Goal: Task Accomplishment & Management: Complete application form

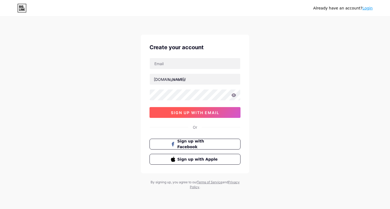
click at [178, 114] on span "sign up with email" at bounding box center [195, 112] width 48 height 5
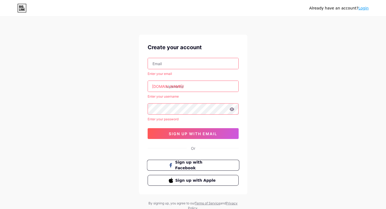
click at [186, 168] on span "Sign up with Facebook" at bounding box center [196, 166] width 43 height 12
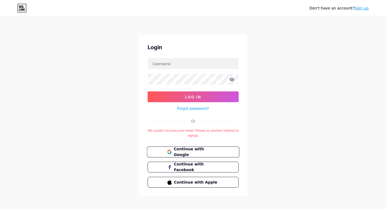
click at [189, 153] on span "Continue with Google" at bounding box center [196, 152] width 45 height 12
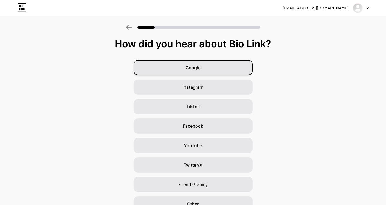
click at [225, 68] on div "Google" at bounding box center [192, 67] width 119 height 15
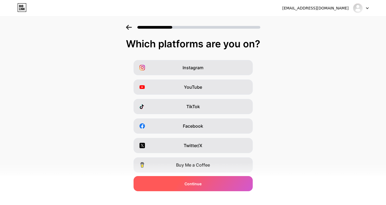
click at [240, 184] on div "Continue" at bounding box center [192, 183] width 119 height 15
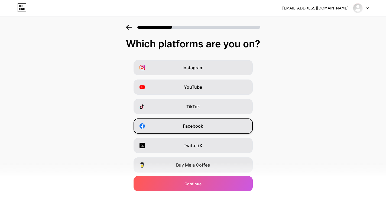
click at [225, 130] on div "Facebook" at bounding box center [192, 126] width 119 height 15
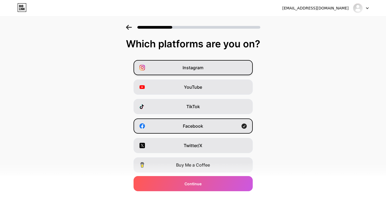
click at [225, 72] on div "Instagram" at bounding box center [192, 67] width 119 height 15
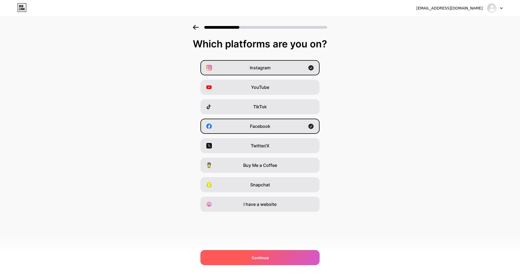
click at [284, 209] on div "Continue" at bounding box center [259, 257] width 119 height 15
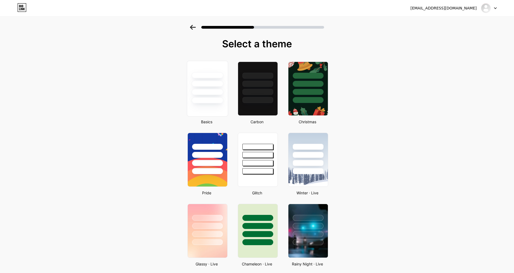
click at [221, 96] on div at bounding box center [207, 82] width 41 height 43
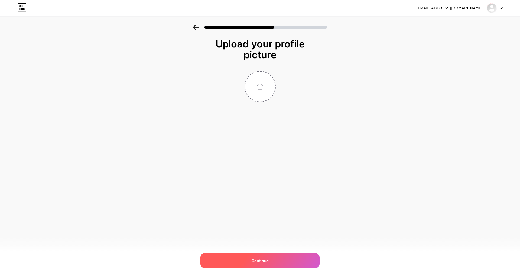
click at [243, 209] on div "Continue" at bounding box center [259, 260] width 119 height 15
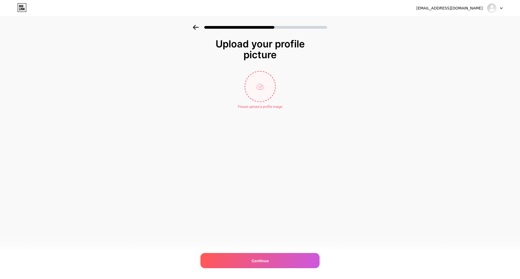
click at [262, 87] on input "file" at bounding box center [260, 86] width 30 height 30
type input "C:\fakepath\Touch of Asia Pacific New Logo (1)_page-0001.jpg"
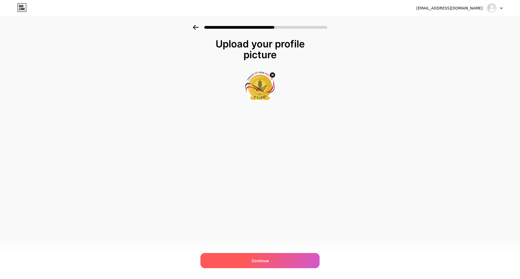
click at [291, 209] on div "Continue" at bounding box center [259, 260] width 119 height 15
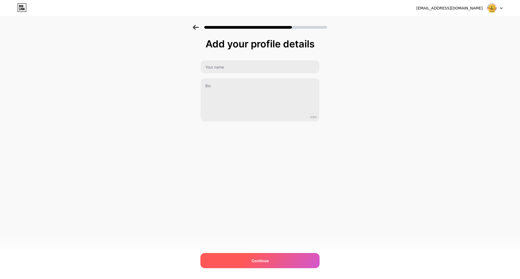
click at [250, 209] on div "Continue" at bounding box center [259, 260] width 119 height 15
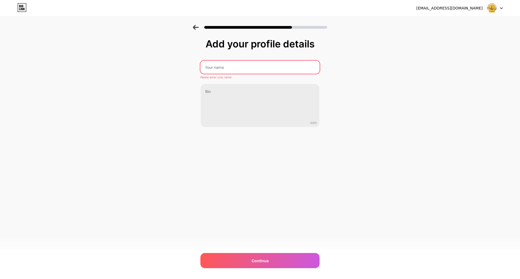
click at [270, 65] on input "text" at bounding box center [259, 67] width 119 height 13
type input "abhirami"
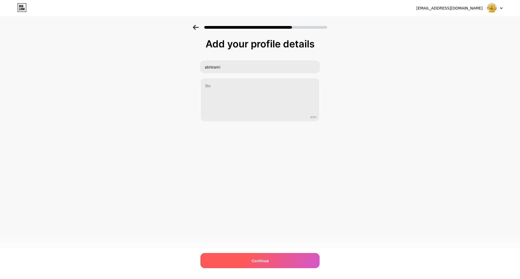
click at [283, 209] on div "Continue" at bounding box center [259, 260] width 119 height 15
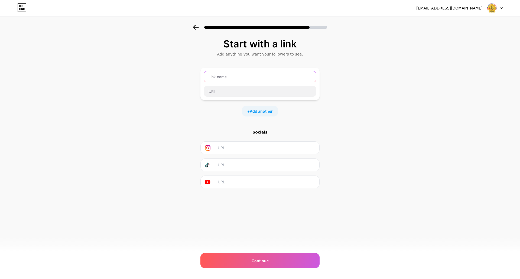
click at [260, 81] on input "text" at bounding box center [260, 76] width 112 height 11
click at [253, 150] on input "text" at bounding box center [267, 148] width 98 height 12
click at [254, 110] on span "Add another" at bounding box center [261, 111] width 23 height 6
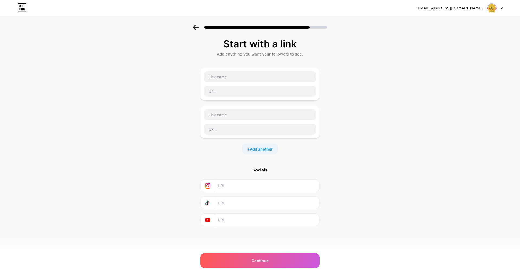
click at [264, 181] on input "text" at bounding box center [267, 186] width 98 height 12
click at [191, 24] on div at bounding box center [260, 25] width 520 height 19
click at [195, 27] on icon at bounding box center [196, 27] width 6 height 5
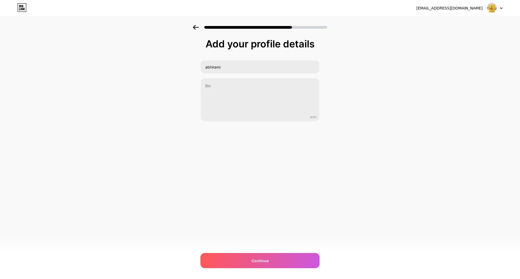
click at [188, 27] on div at bounding box center [260, 25] width 520 height 19
click at [245, 209] on div "Continue" at bounding box center [259, 260] width 119 height 15
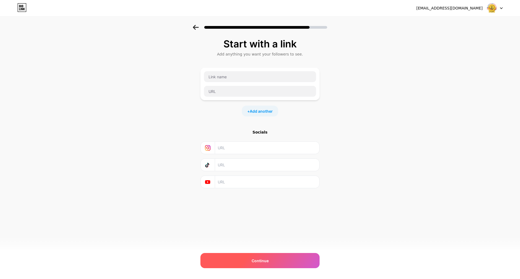
click at [246, 209] on div "Continue" at bounding box center [259, 260] width 119 height 15
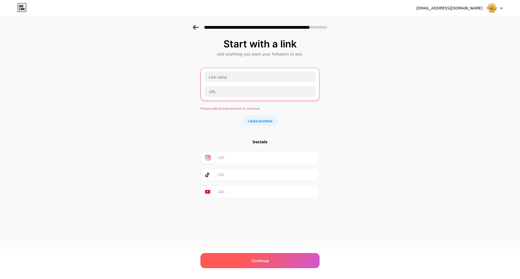
click at [246, 209] on div "Continue" at bounding box center [259, 260] width 119 height 15
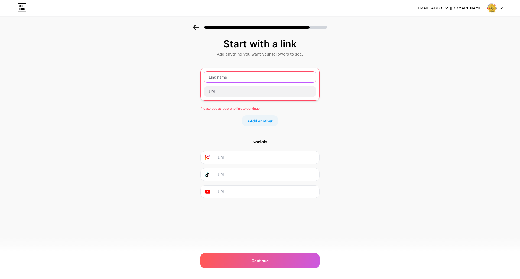
click at [218, 80] on input "text" at bounding box center [260, 76] width 112 height 11
click at [220, 90] on input "text" at bounding box center [260, 91] width 112 height 11
paste input "https://www.facebook.com/profile.php?id=61580704469738"
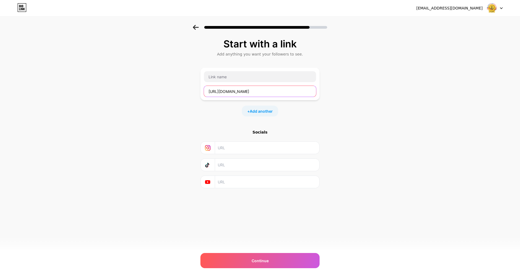
scroll to position [0, 6]
type input "https://www.facebook.com/profile.php?id=61580704469738"
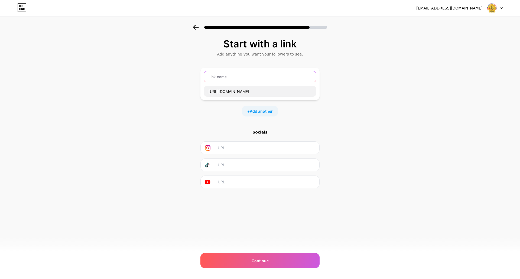
scroll to position [0, 0]
click at [227, 80] on input "text" at bounding box center [260, 76] width 112 height 11
type input "h"
type input "f"
type input "Facebook"
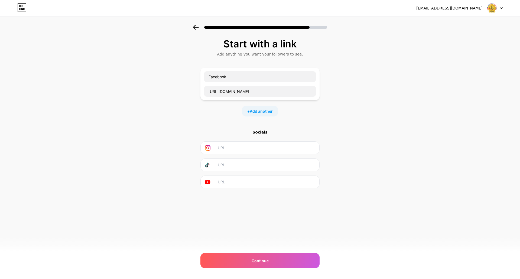
click at [271, 110] on span "Add another" at bounding box center [261, 111] width 23 height 6
click at [226, 128] on input "text" at bounding box center [260, 129] width 112 height 11
paste input "https://www.instagram.com/toapglenroy/"
type input "https://www.instagram.com/toapglenroy/"
click at [222, 107] on div "https://www.instagram.com/toapglenroy/" at bounding box center [259, 122] width 119 height 32
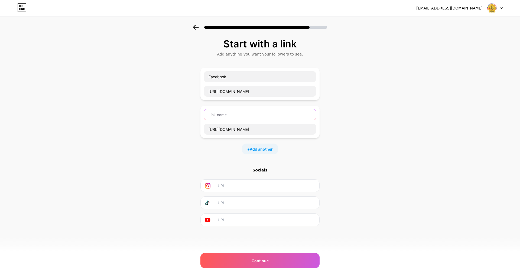
click at [235, 118] on input "text" at bounding box center [260, 114] width 112 height 11
type input "Instagram"
click at [178, 109] on div "Start with a link Add anything you want your followers to see. Facebook https:/…" at bounding box center [260, 139] width 520 height 228
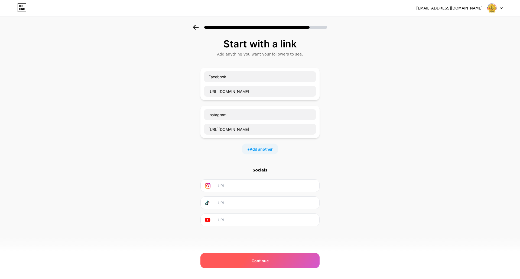
click at [229, 209] on div "Continue" at bounding box center [259, 260] width 119 height 15
click at [256, 209] on div "Continue" at bounding box center [259, 260] width 119 height 15
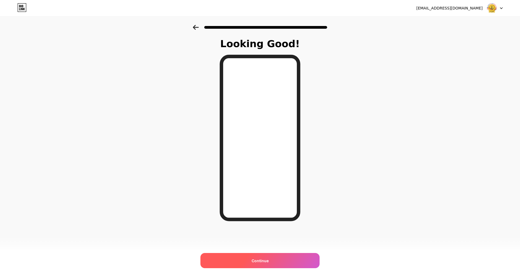
click at [265, 209] on span "Continue" at bounding box center [260, 261] width 17 height 6
